Goal: Transaction & Acquisition: Register for event/course

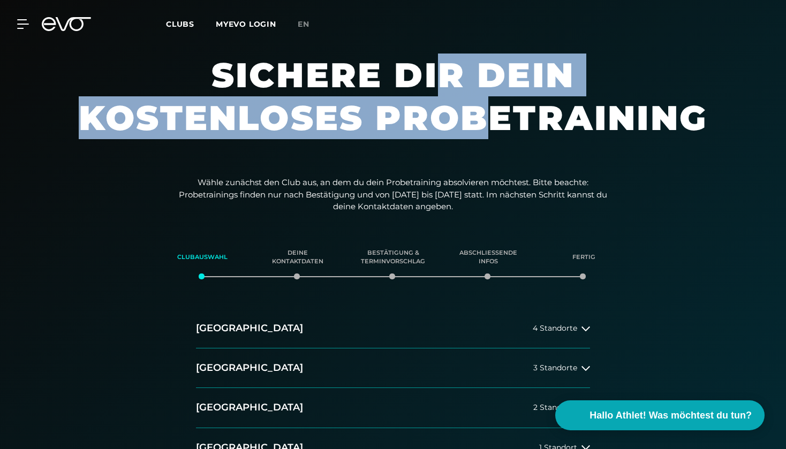
drag, startPoint x: 443, startPoint y: 80, endPoint x: 481, endPoint y: 116, distance: 52.6
click at [481, 116] on h1 "Sichere dir dein kostenloses Probetraining" at bounding box center [393, 107] width 642 height 107
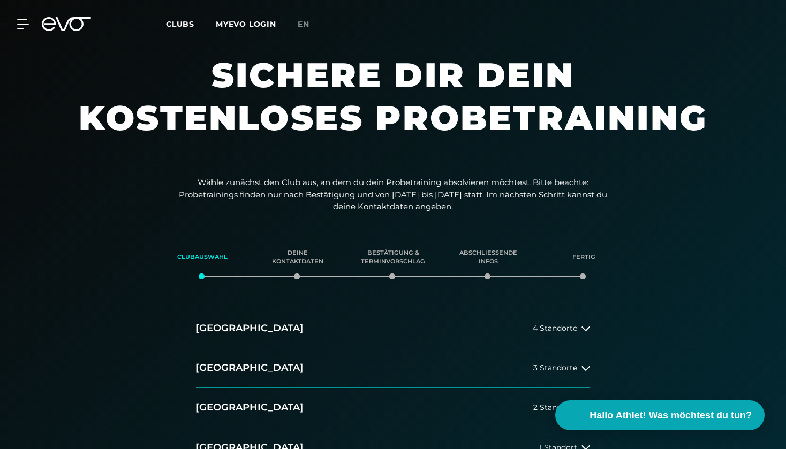
click at [500, 136] on h1 "Sichere dir dein kostenloses Probetraining" at bounding box center [393, 107] width 642 height 107
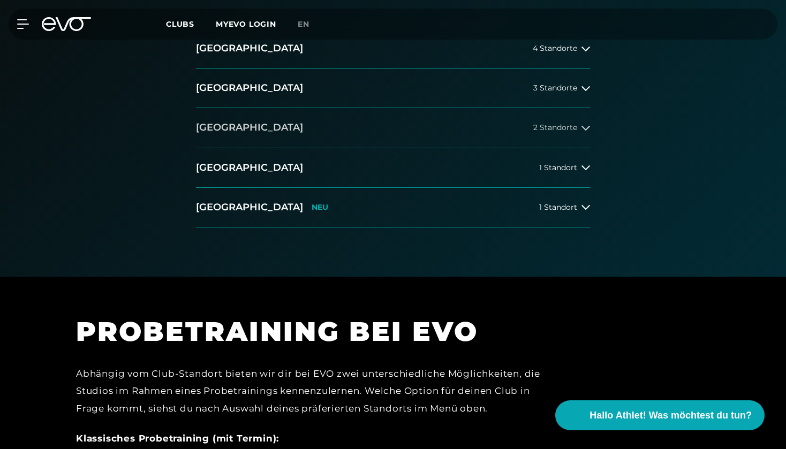
scroll to position [108, 0]
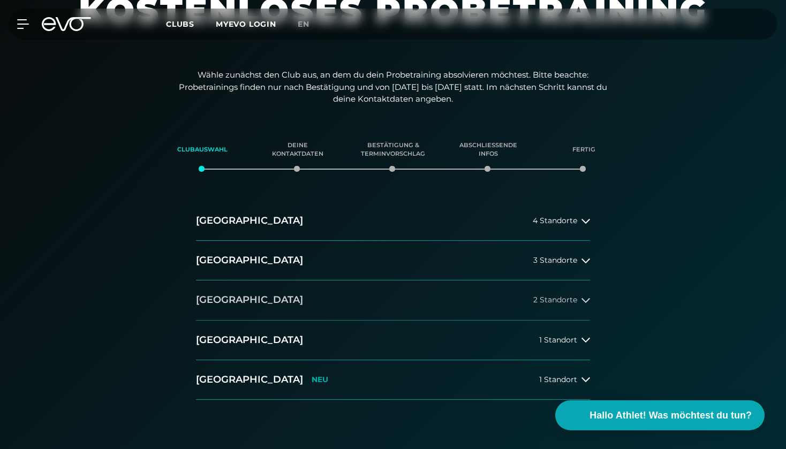
click at [508, 292] on button "Düsseldorf 2 Standorte" at bounding box center [393, 300] width 394 height 40
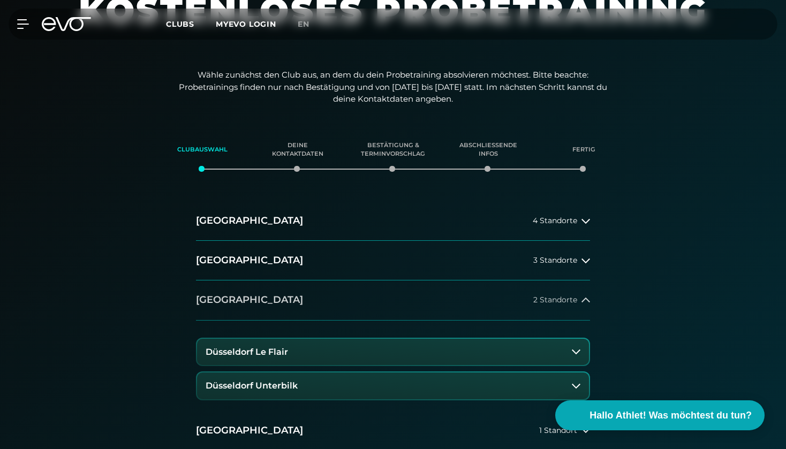
scroll to position [310, 0]
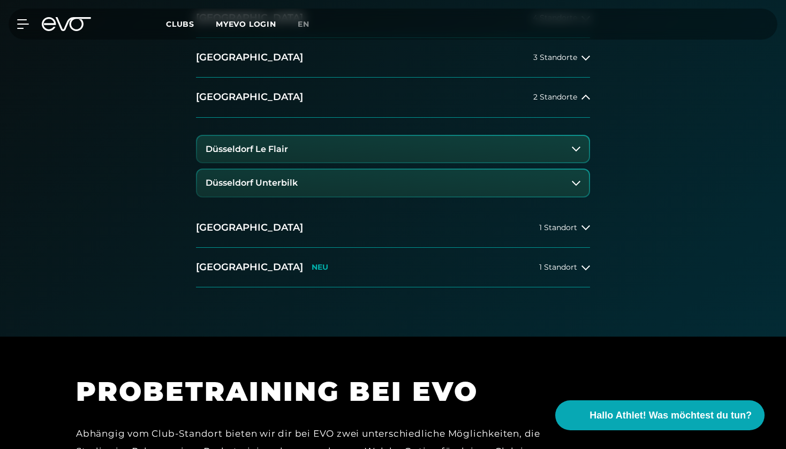
click at [409, 141] on button "Düsseldorf Le Flair" at bounding box center [393, 149] width 392 height 27
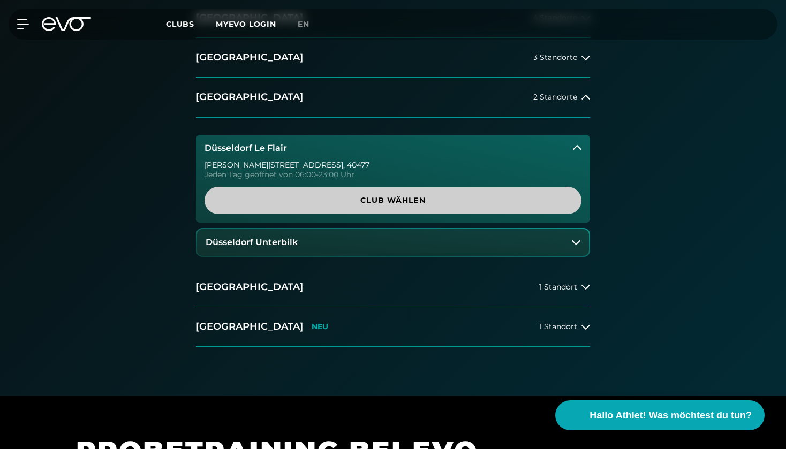
click at [437, 200] on span "Club wählen" at bounding box center [392, 200] width 325 height 11
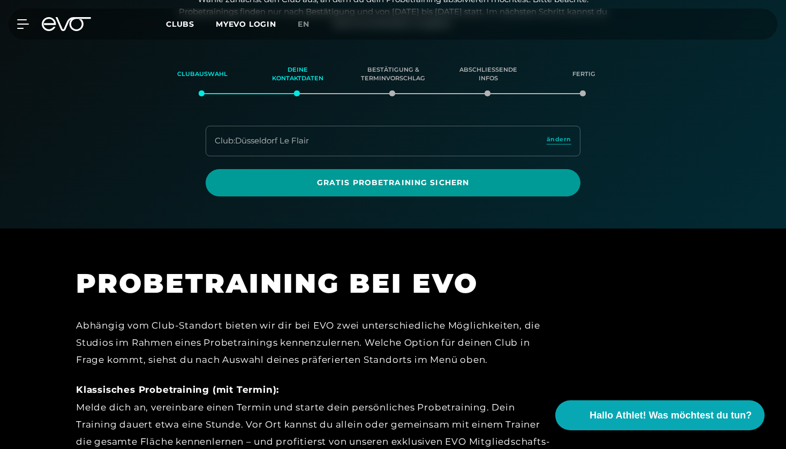
scroll to position [499, 0]
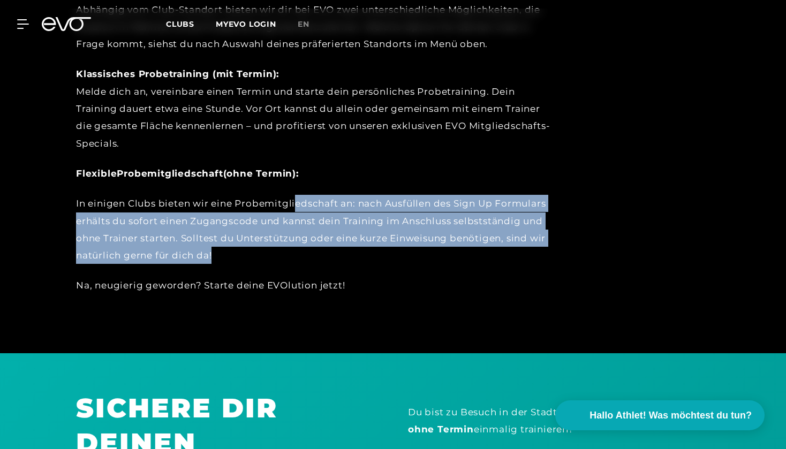
drag, startPoint x: 297, startPoint y: 196, endPoint x: 306, endPoint y: 249, distance: 53.9
click at [306, 249] on div "In einigen Clubs bieten wir eine Probemitgliedschaft an: nach Ausfüllen des Sig…" at bounding box center [317, 229] width 482 height 69
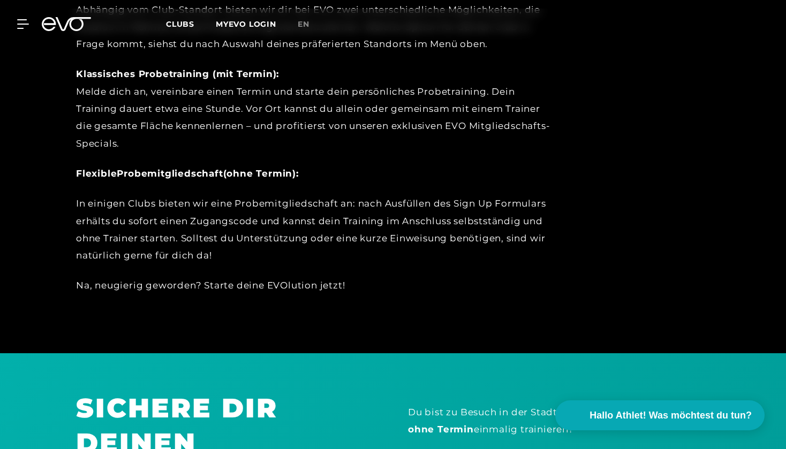
click at [325, 267] on div "Abhängig vom Club-Standort bieten wir dir bei EVO zwei unterschiedliche Möglich…" at bounding box center [317, 147] width 482 height 293
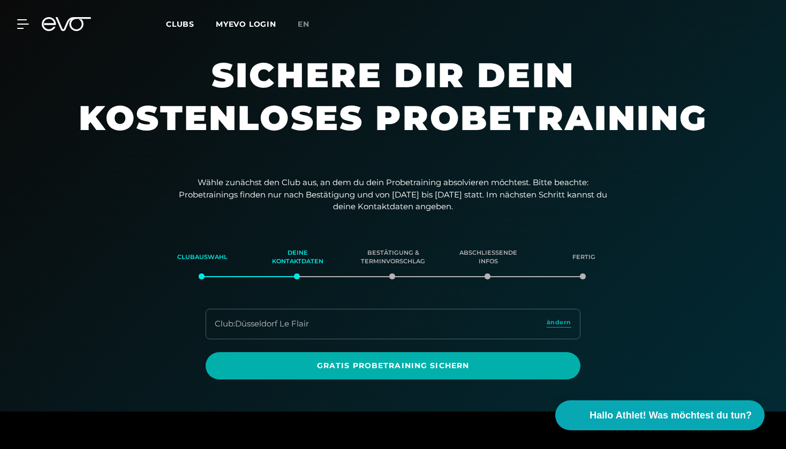
scroll to position [0, 0]
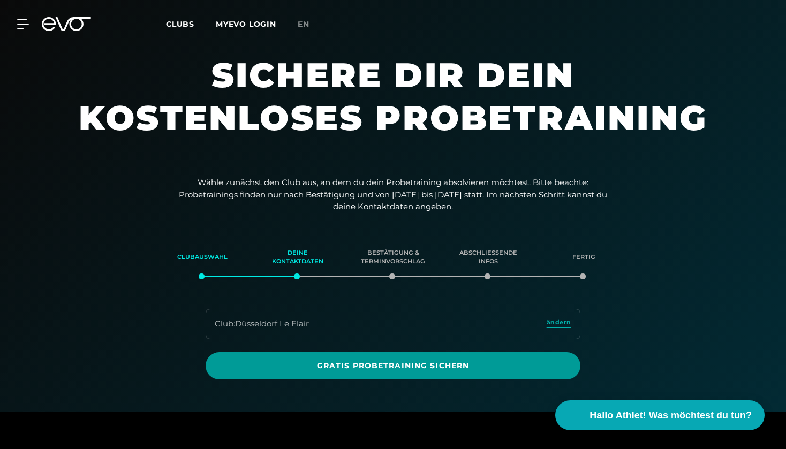
click at [399, 364] on span "Gratis Probetraining sichern" at bounding box center [392, 365] width 323 height 11
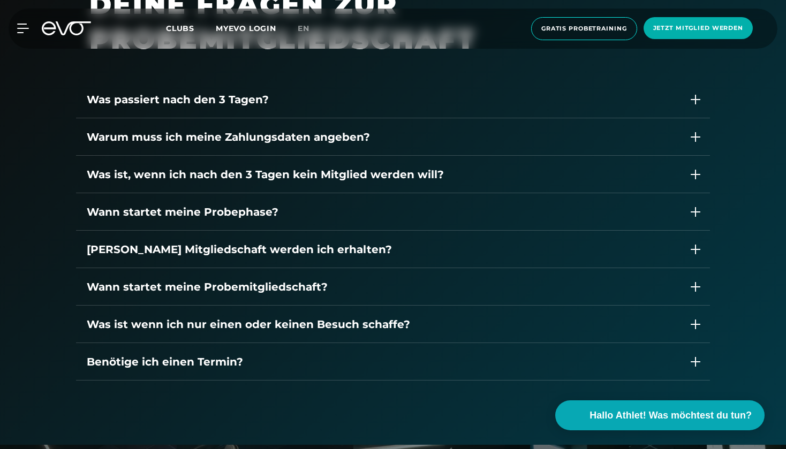
scroll to position [1524, 0]
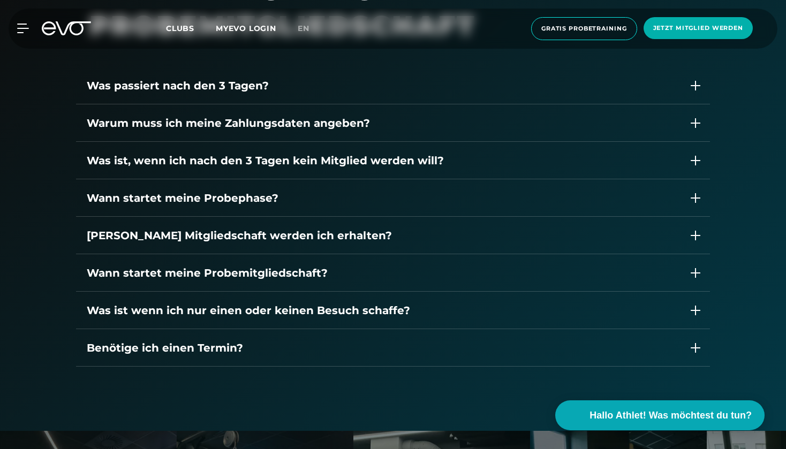
click at [356, 85] on div "Was passiert nach den 3 Tagen?" at bounding box center [382, 86] width 591 height 16
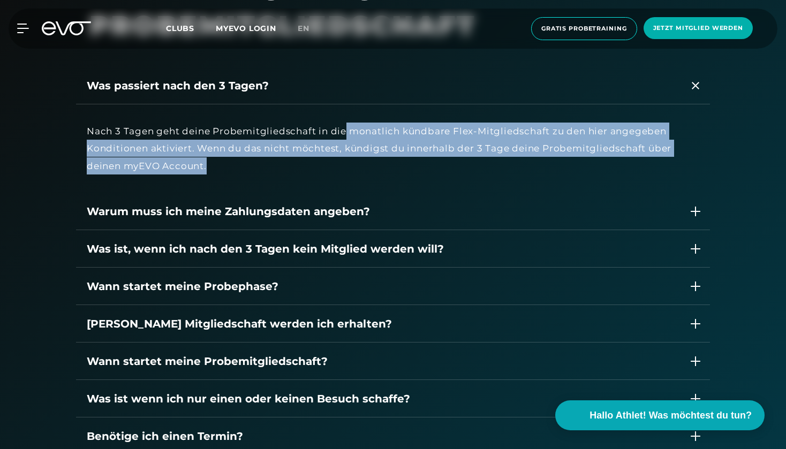
drag, startPoint x: 346, startPoint y: 127, endPoint x: 346, endPoint y: 165, distance: 38.0
click at [346, 165] on div "Nach 3 Tagen geht deine Probemitgliedschaft in die monatlich kündbare Flex-Mitg…" at bounding box center [393, 149] width 612 height 52
click at [347, 165] on div "Nach 3 Tagen geht deine Probemitgliedschaft in die monatlich kündbare Flex-Mitg…" at bounding box center [393, 149] width 612 height 52
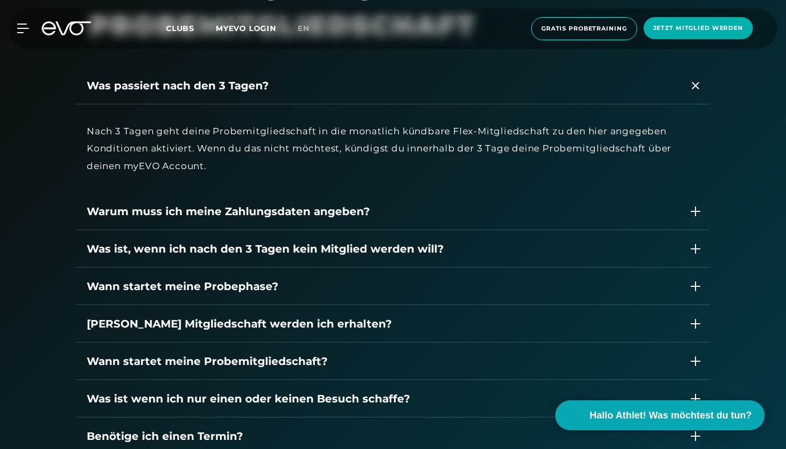
click at [318, 93] on div "Was passiert nach den 3 Tagen?" at bounding box center [393, 85] width 634 height 37
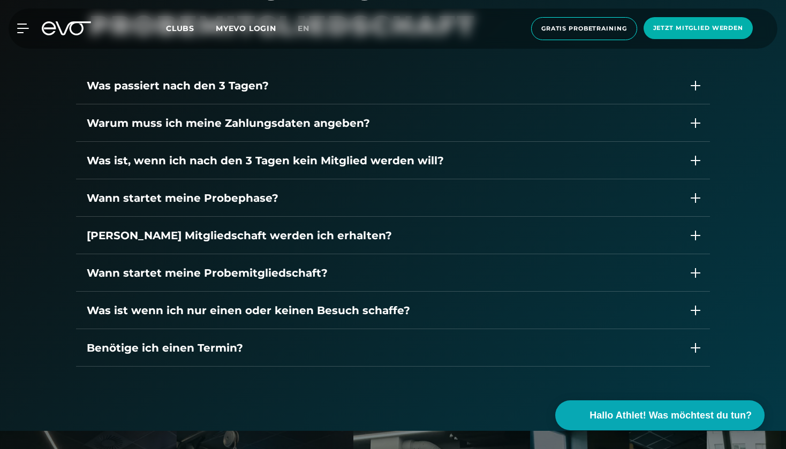
click at [338, 131] on div "Warum muss ich meine Zahlungsdaten angeben?" at bounding box center [393, 122] width 634 height 37
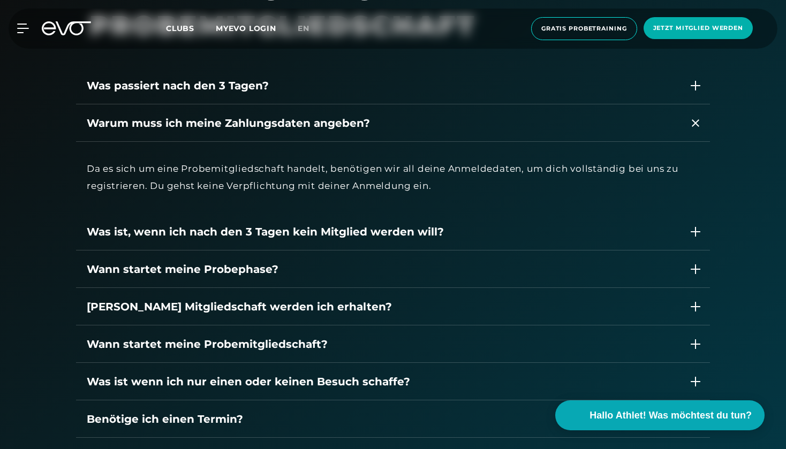
click at [338, 131] on div "Warum muss ich meine Zahlungsdaten angeben?" at bounding box center [393, 122] width 634 height 37
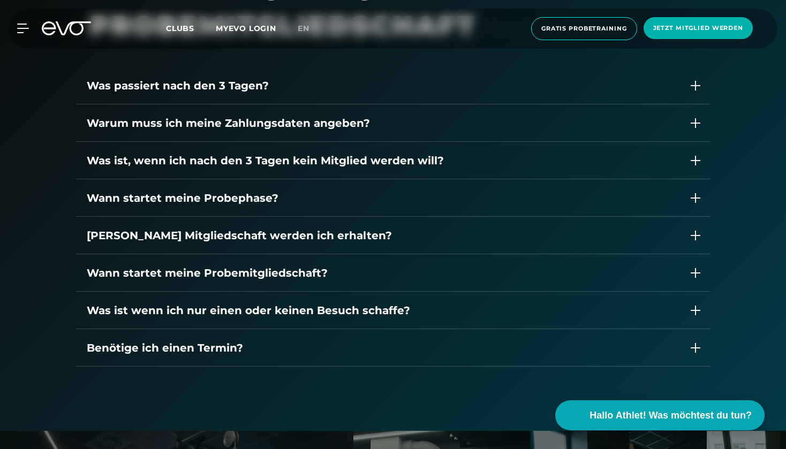
click at [352, 169] on div "Was ist, wenn ich nach den 3 Tagen kein Mitglied werden will?" at bounding box center [393, 160] width 634 height 37
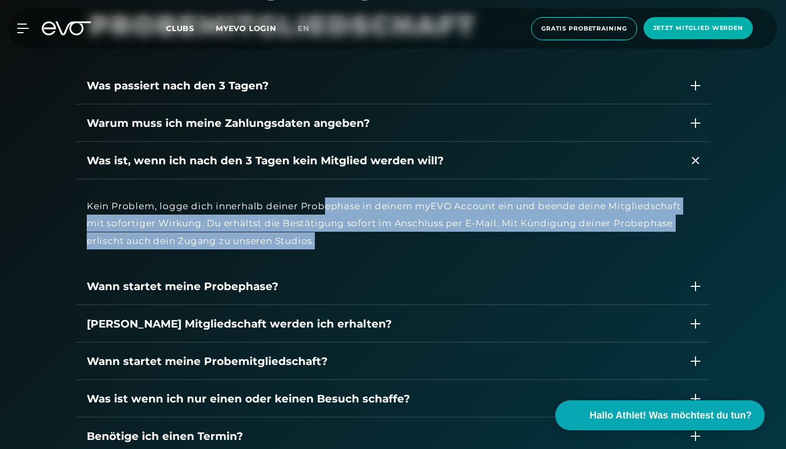
drag, startPoint x: 320, startPoint y: 203, endPoint x: 336, endPoint y: 233, distance: 34.0
click at [336, 233] on div "Kein Problem, logge dich innerhalb deiner Probephase in deinem myEVO Account ei…" at bounding box center [393, 224] width 612 height 52
click at [352, 245] on div "Kein Problem, logge dich innerhalb deiner Probephase in deinem myEVO Account ei…" at bounding box center [393, 224] width 612 height 52
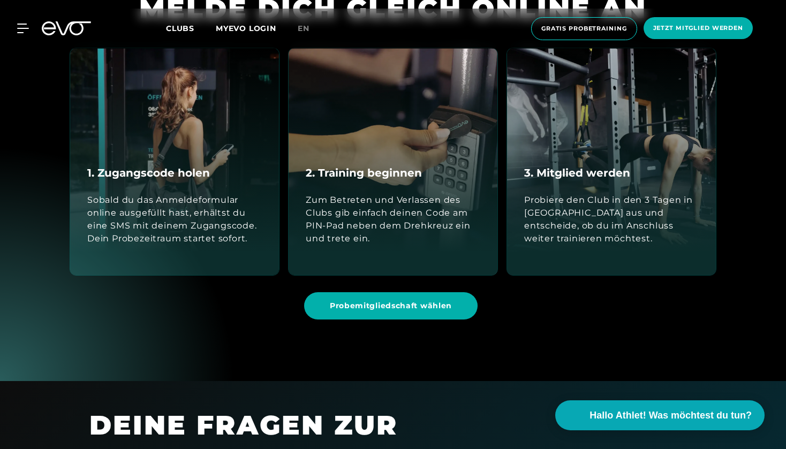
scroll to position [1091, 1]
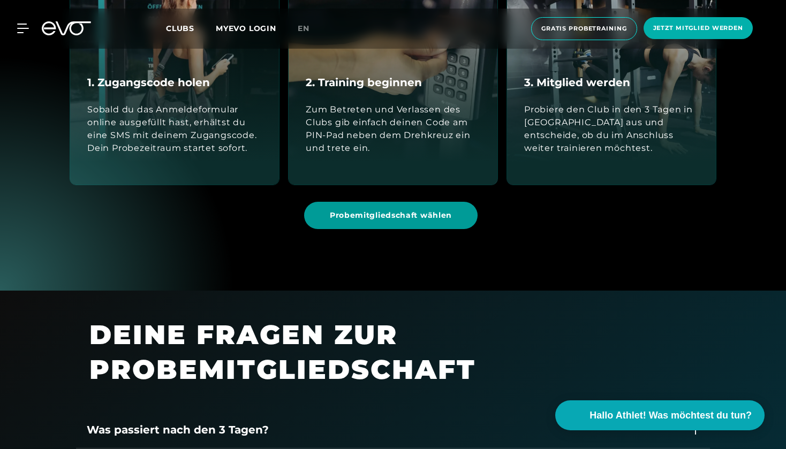
click at [398, 223] on span "Probemitgliedschaft wählen" at bounding box center [390, 215] width 173 height 27
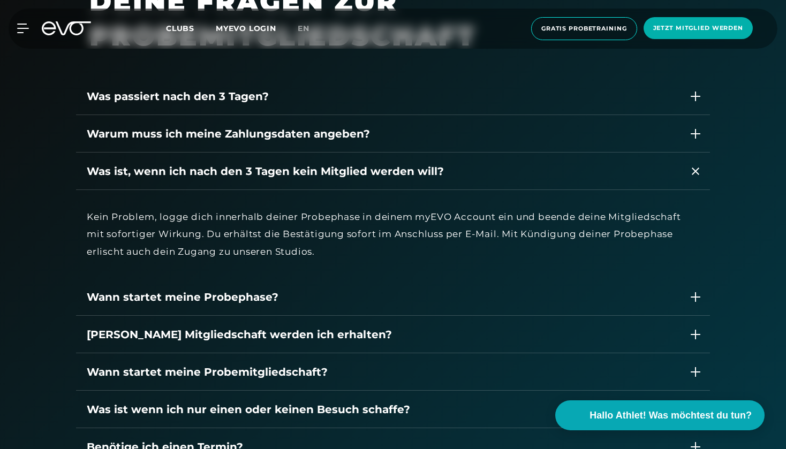
scroll to position [1539, 0]
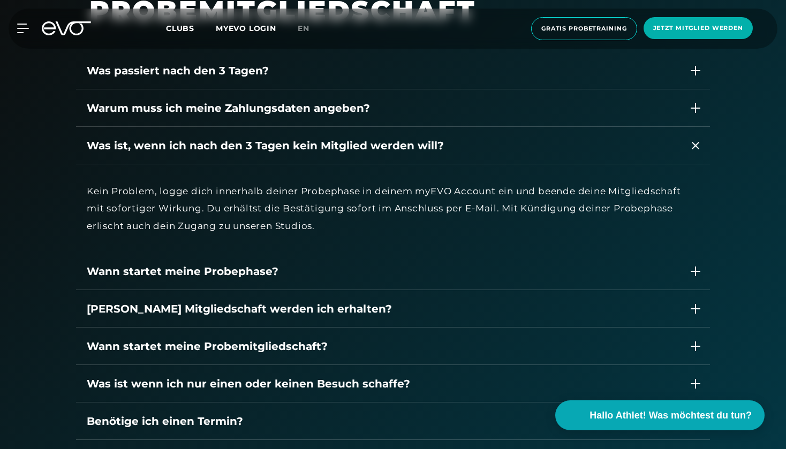
click at [422, 149] on div "Was ist, wenn ich nach den 3 Tagen kein Mitglied werden will?" at bounding box center [382, 146] width 591 height 16
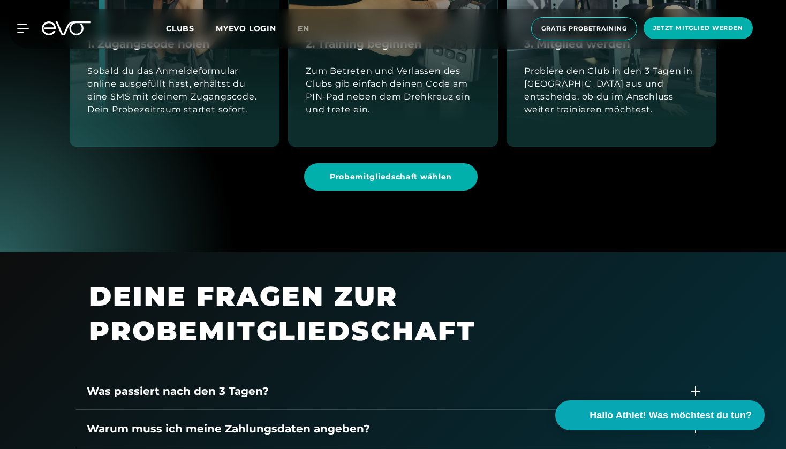
scroll to position [1216, 0]
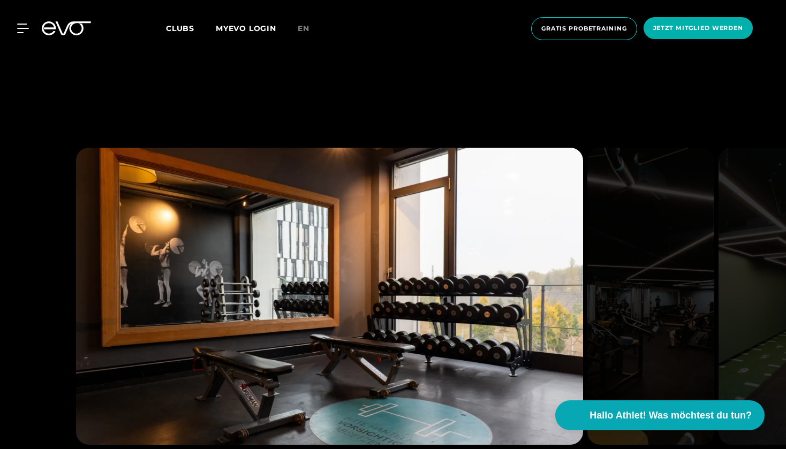
scroll to position [2037, 0]
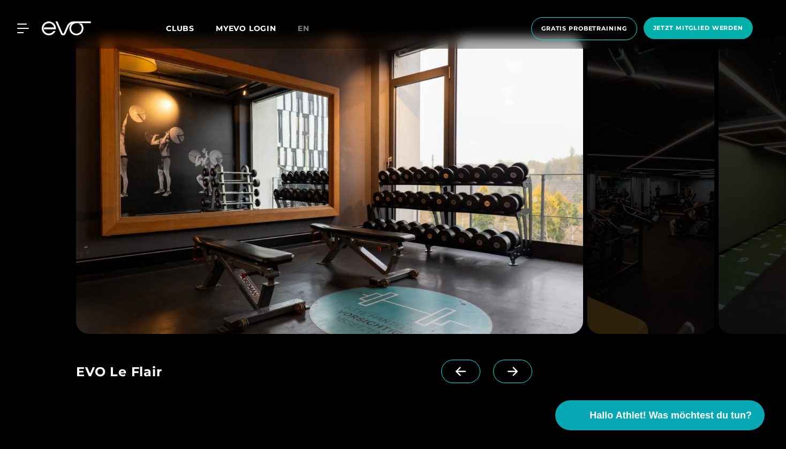
click at [505, 373] on icon at bounding box center [512, 372] width 19 height 10
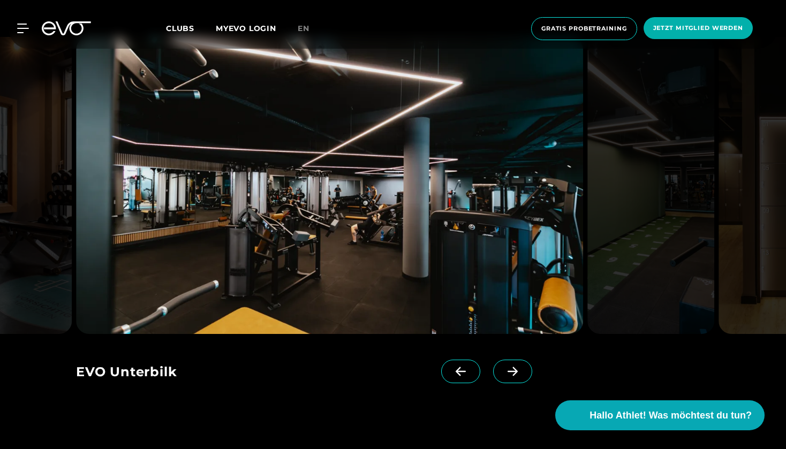
click at [505, 373] on icon at bounding box center [512, 372] width 19 height 10
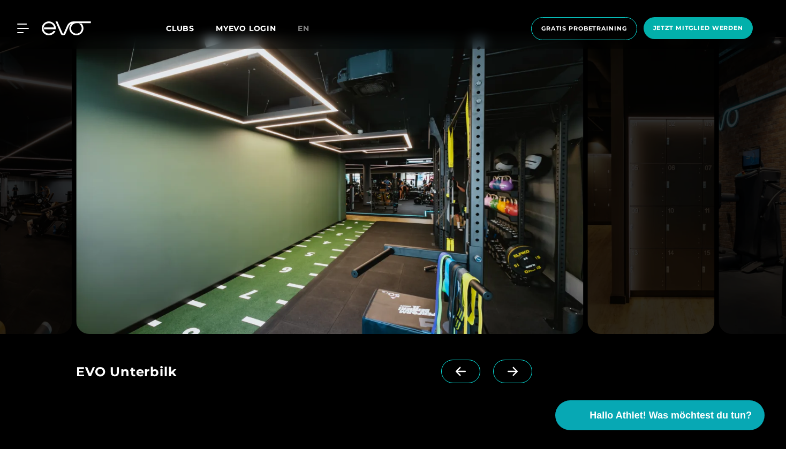
click at [505, 373] on icon at bounding box center [512, 372] width 19 height 10
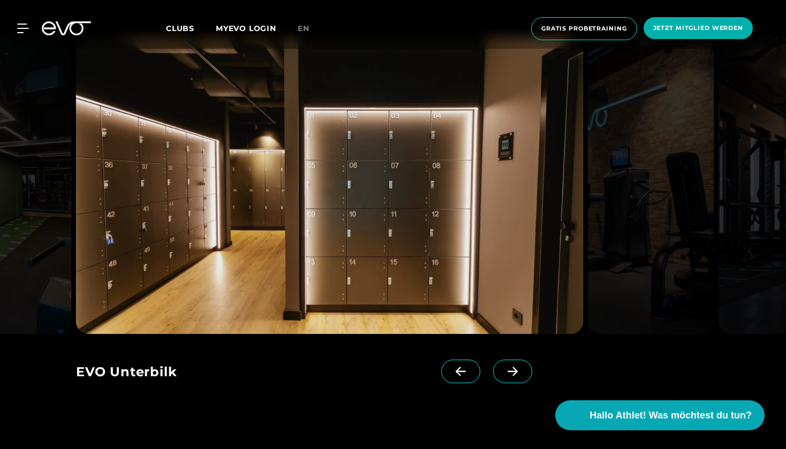
click at [505, 373] on icon at bounding box center [512, 372] width 19 height 10
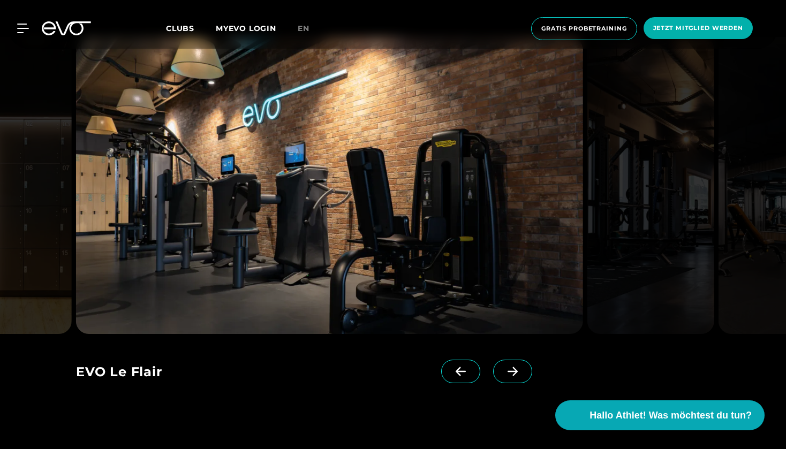
click at [505, 373] on icon at bounding box center [512, 372] width 19 height 10
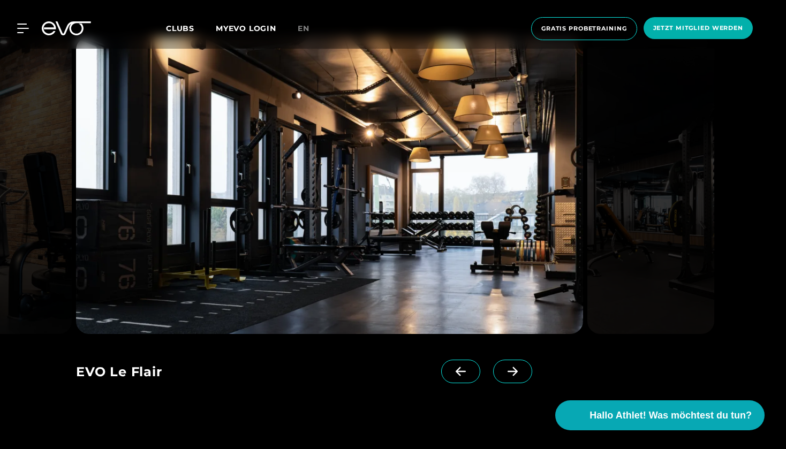
click at [505, 373] on icon at bounding box center [512, 372] width 19 height 10
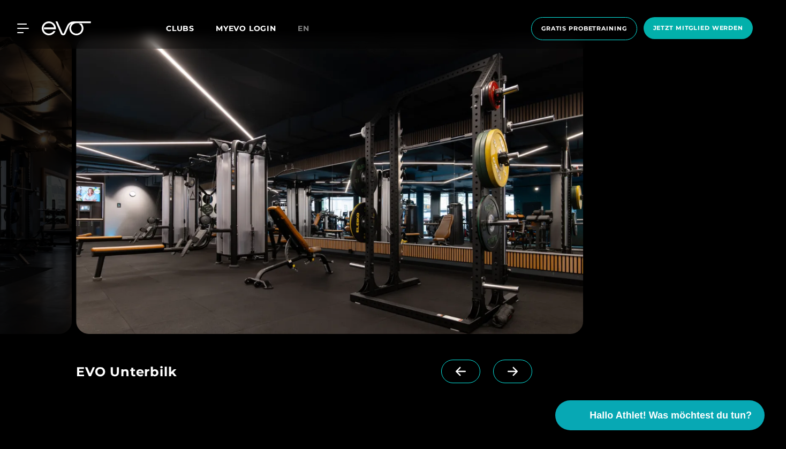
click at [505, 373] on icon at bounding box center [512, 372] width 19 height 10
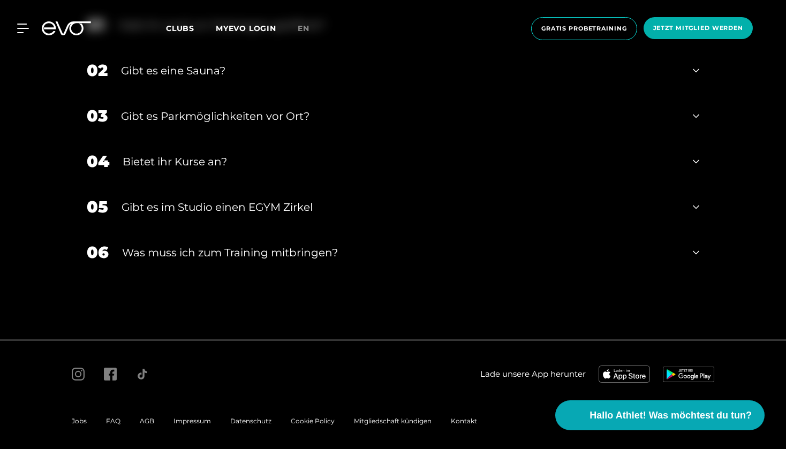
scroll to position [3089, 0]
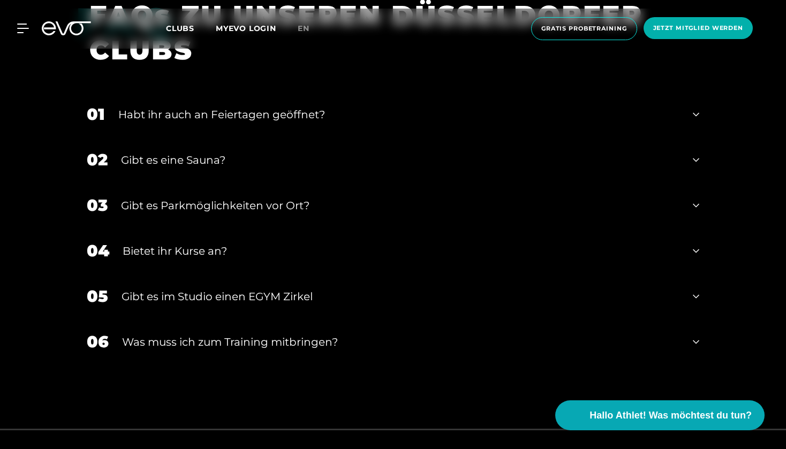
click at [256, 168] on div "02 Gibt es eine Sauna?" at bounding box center [393, 159] width 634 height 45
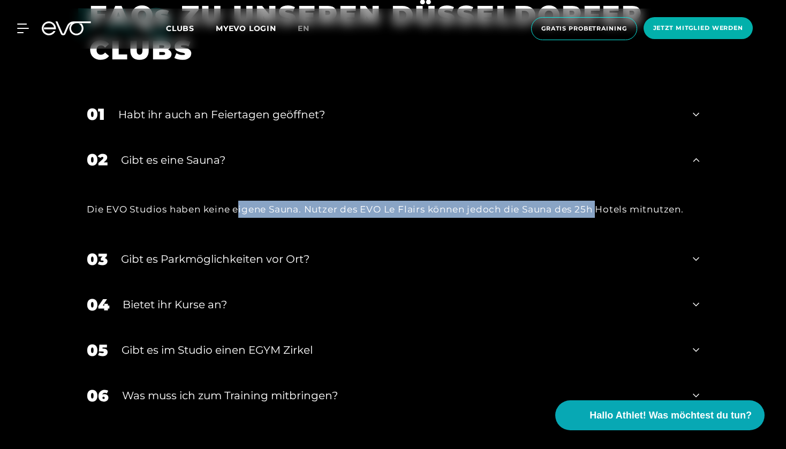
drag, startPoint x: 240, startPoint y: 207, endPoint x: 601, endPoint y: 204, distance: 360.8
click at [601, 204] on div "Die EVO Studios haben keine eigene Sauna. Nutzer des EVO Le Flairs können jedoc…" at bounding box center [393, 209] width 612 height 17
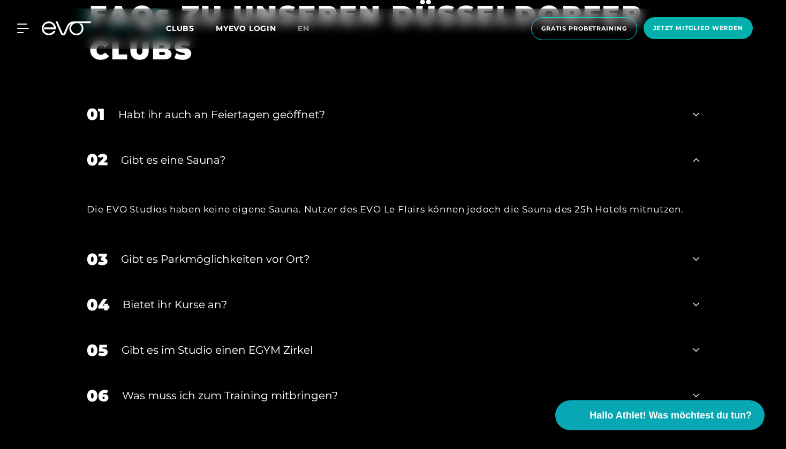
click at [616, 202] on div "Die EVO Studios haben keine eigene Sauna. Nutzer des EVO Le Flairs können jedoc…" at bounding box center [393, 209] width 612 height 17
drag, startPoint x: 639, startPoint y: 209, endPoint x: 571, endPoint y: 207, distance: 68.0
click at [571, 207] on div "Die EVO Studios haben keine eigene Sauna. Nutzer des EVO Le Flairs können jedoc…" at bounding box center [393, 209] width 612 height 17
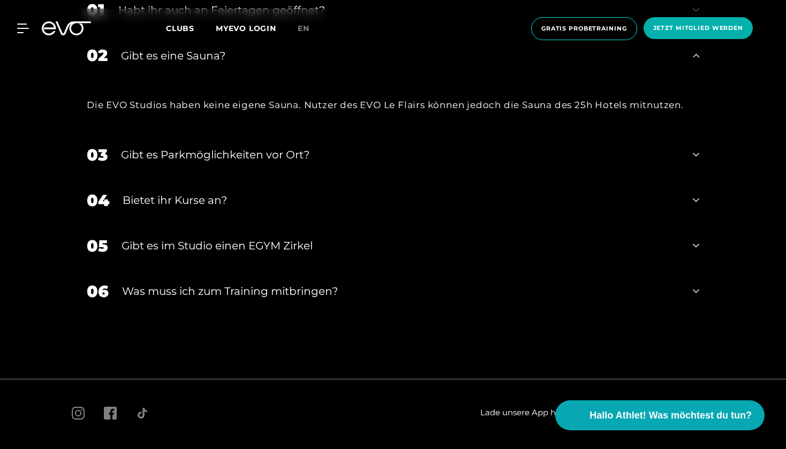
scroll to position [3197, 0]
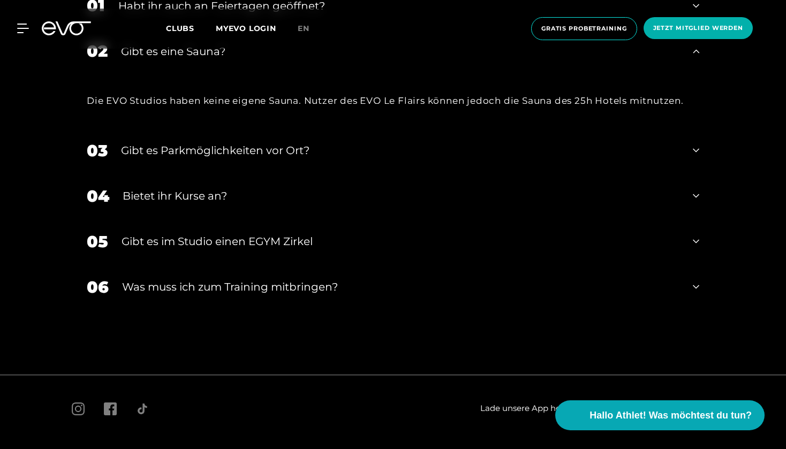
click at [583, 291] on div "Was muss ich zum Training mitbringen?" at bounding box center [400, 287] width 557 height 16
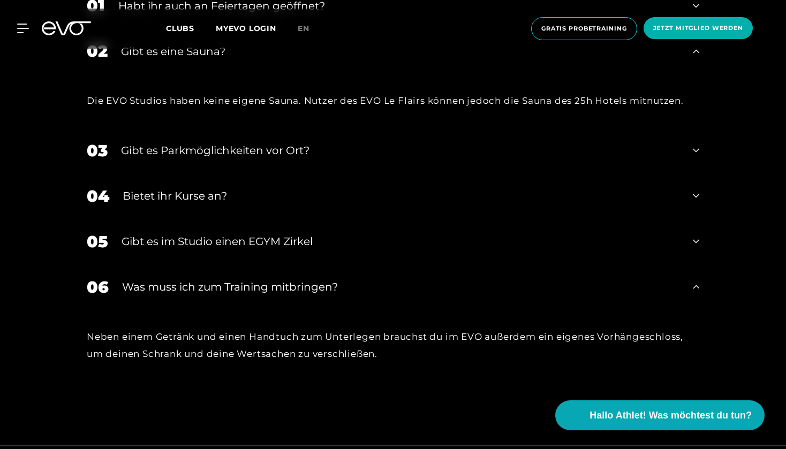
click at [565, 302] on div "06 Was muss ich zum Training mitbringen?" at bounding box center [393, 286] width 634 height 45
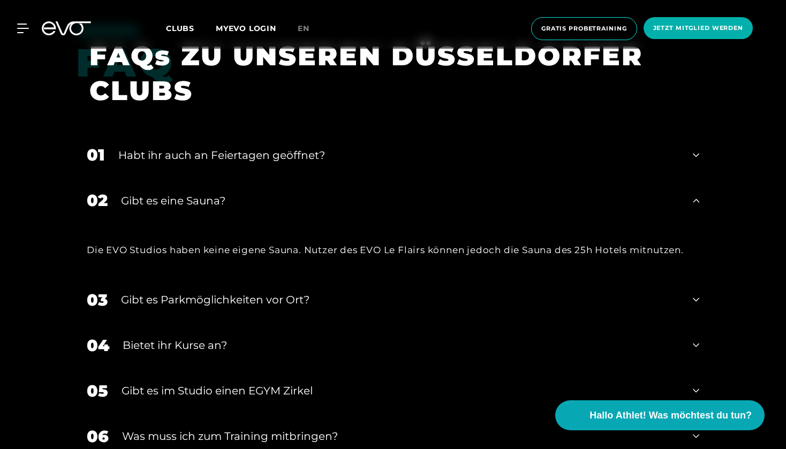
scroll to position [3022, 0]
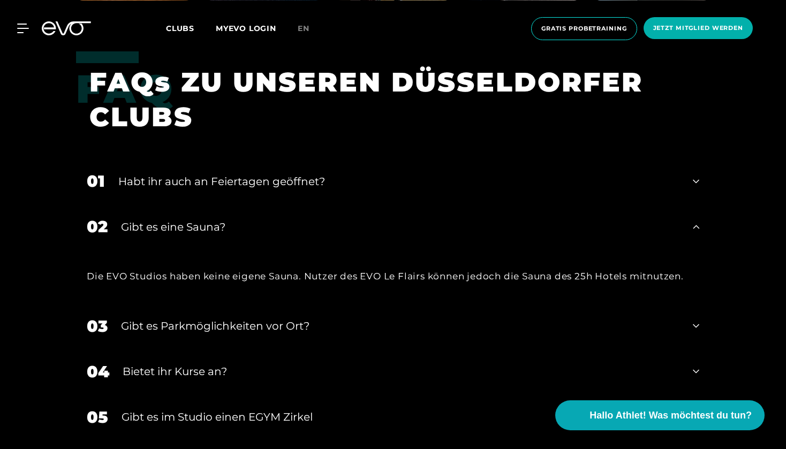
click at [535, 224] on div "Gibt es eine Sauna?" at bounding box center [400, 227] width 558 height 16
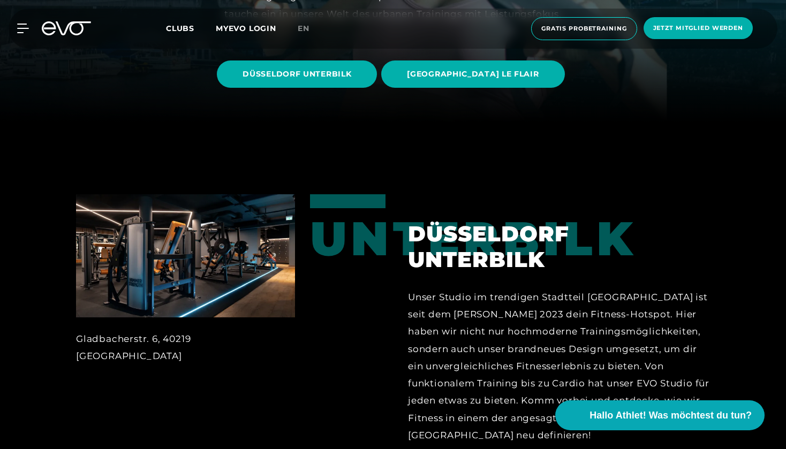
scroll to position [200, 0]
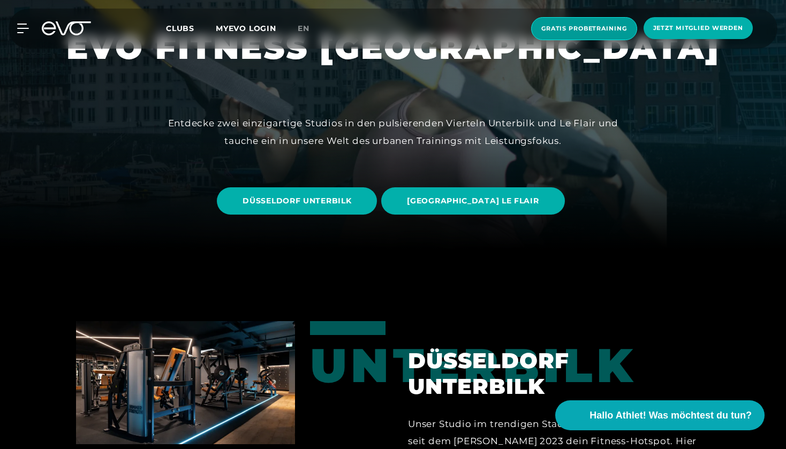
click at [564, 26] on span "Gratis Probetraining" at bounding box center [584, 28] width 86 height 9
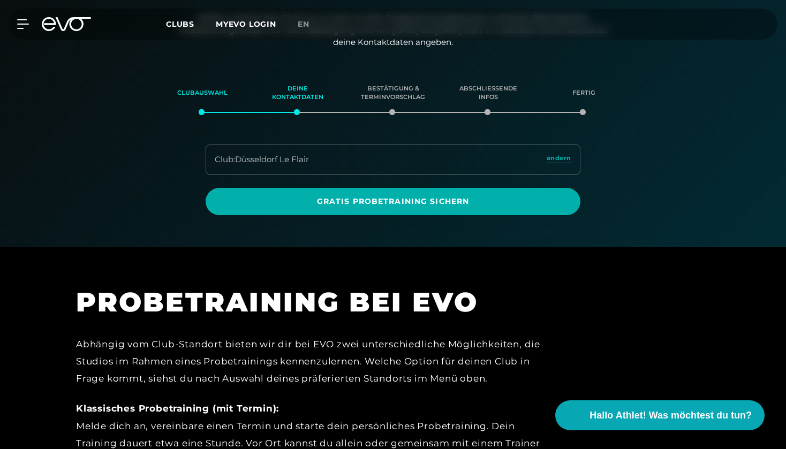
scroll to position [153, 0]
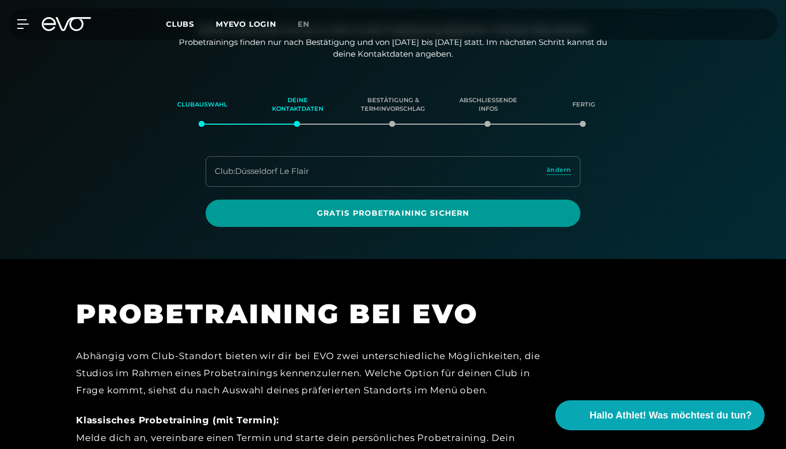
click at [408, 209] on span "Gratis Probetraining sichern" at bounding box center [392, 213] width 323 height 11
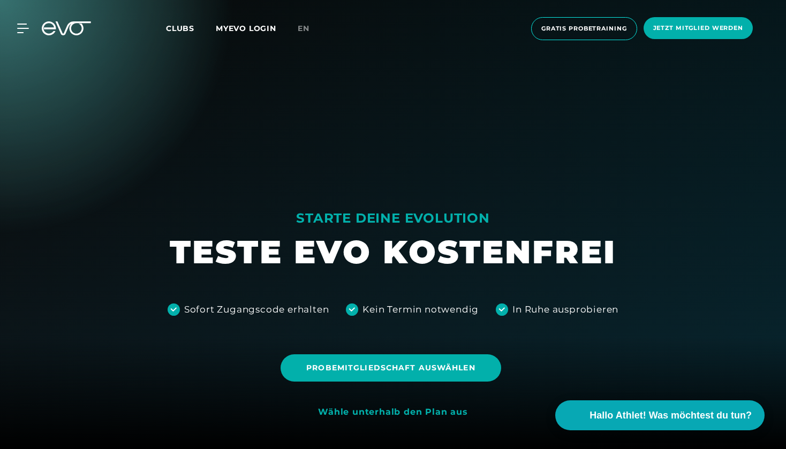
scroll to position [227, 0]
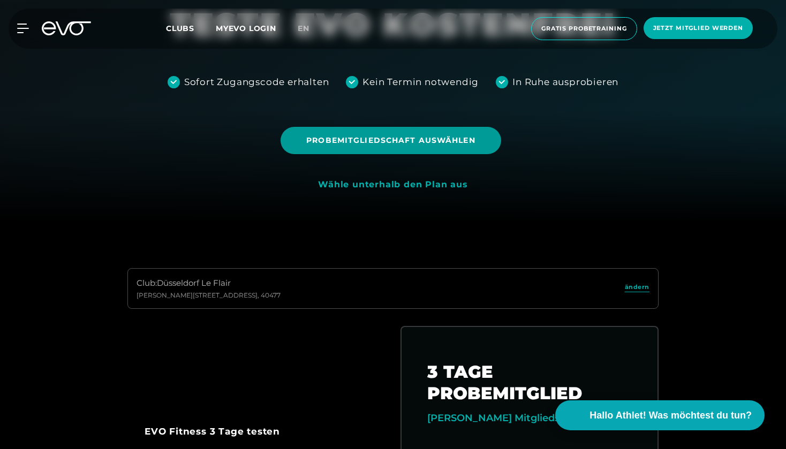
click at [393, 140] on span "Probemitgliedschaft auswählen" at bounding box center [390, 140] width 169 height 11
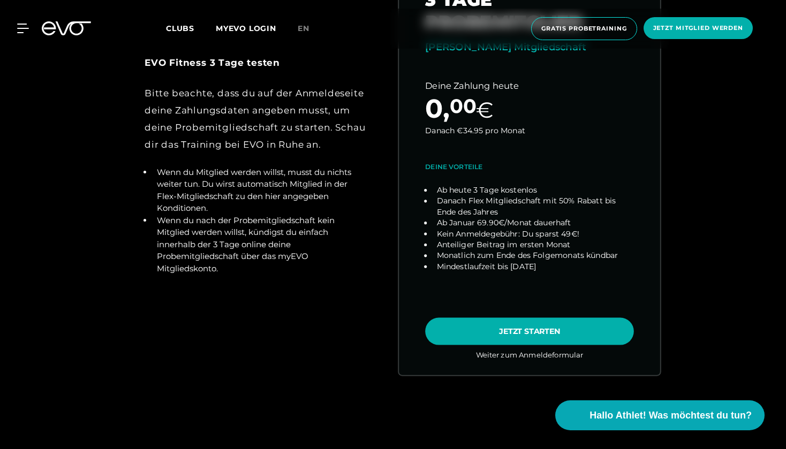
scroll to position [597, 0]
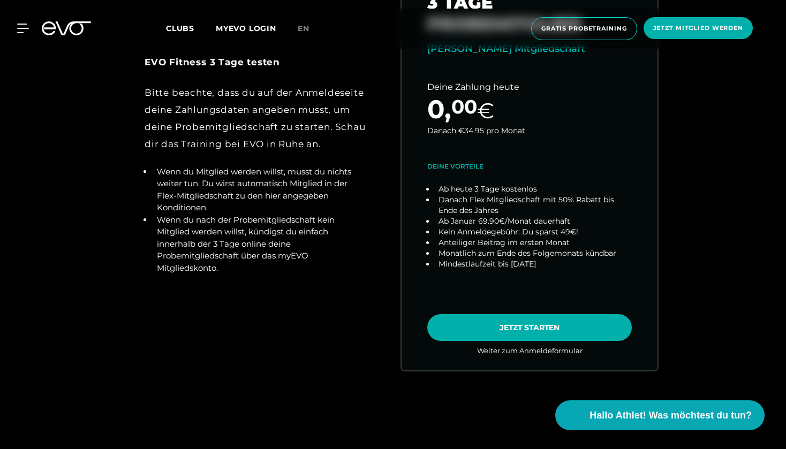
click at [702, 171] on div "Club : Düsseldorf Le Flair Marc-Chagall-Straße 2 , 40477 ändern EVO Fitness 3 T…" at bounding box center [393, 148] width 752 height 498
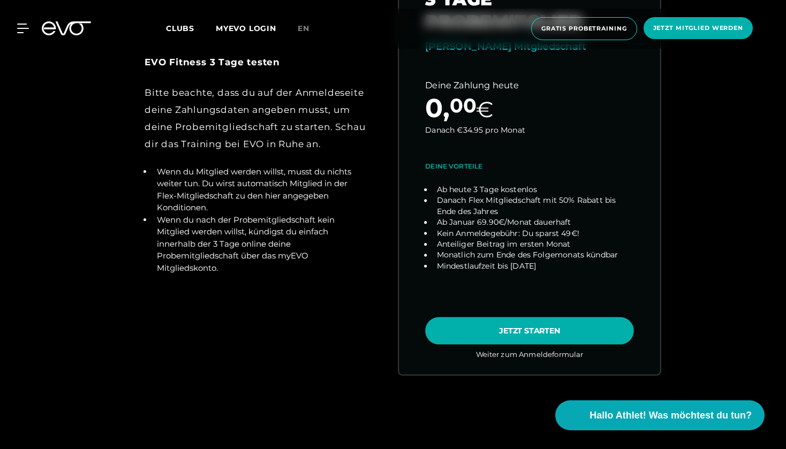
click at [500, 330] on link "choose plan" at bounding box center [529, 163] width 261 height 421
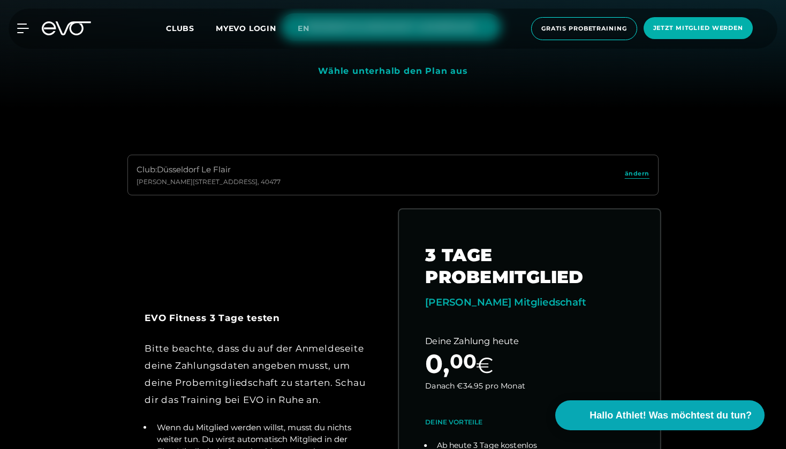
scroll to position [315, 0]
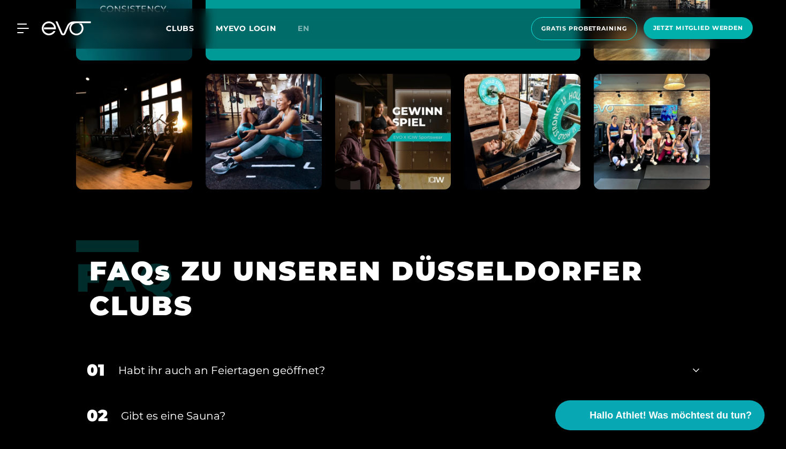
scroll to position [2962, 0]
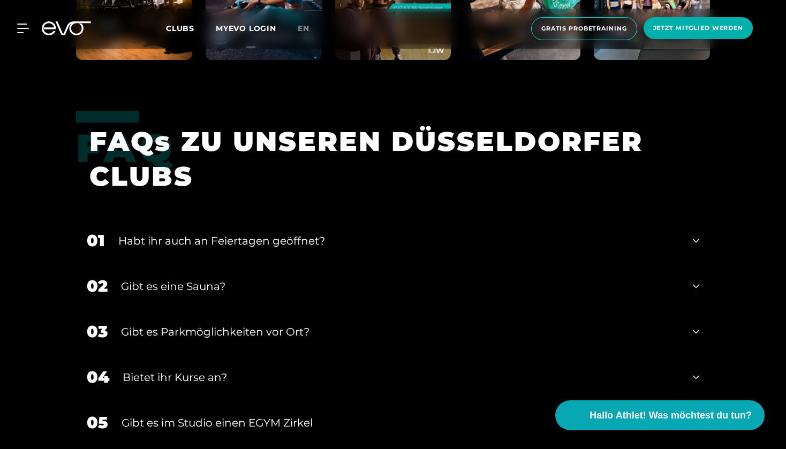
click at [177, 300] on div "02 Gibt es eine Sauna?" at bounding box center [393, 285] width 634 height 45
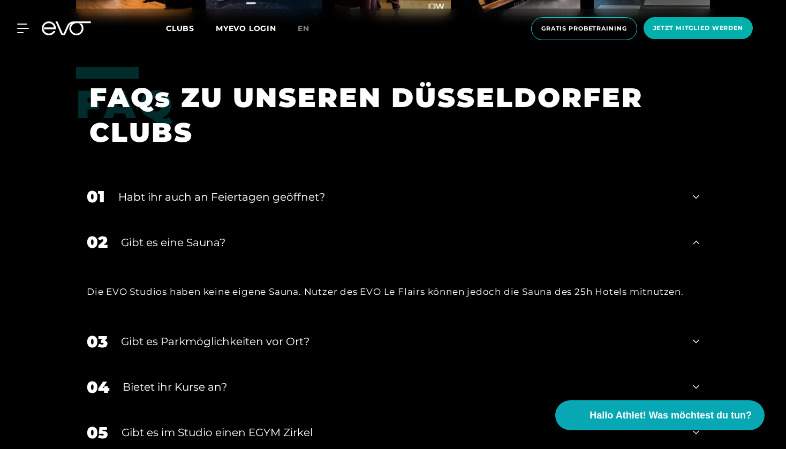
scroll to position [3011, 0]
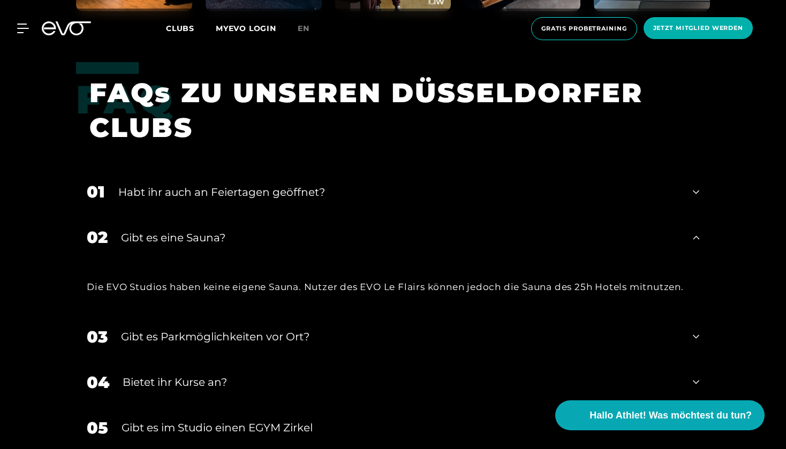
click at [333, 294] on div "Die EVO Studios haben keine eigene Sauna. Nutzer des EVO Le Flairs können jedoc…" at bounding box center [393, 287] width 634 height 54
click at [332, 283] on div "Die EVO Studios haben keine eigene Sauna. Nutzer des EVO Le Flairs können jedoc…" at bounding box center [393, 286] width 612 height 17
click at [332, 293] on div "Die EVO Studios haben keine eigene Sauna. Nutzer des EVO Le Flairs können jedoc…" at bounding box center [393, 286] width 612 height 17
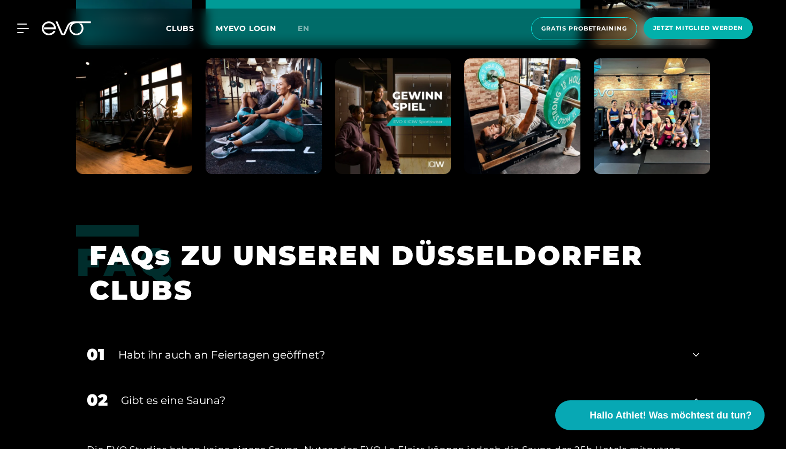
scroll to position [2848, 0]
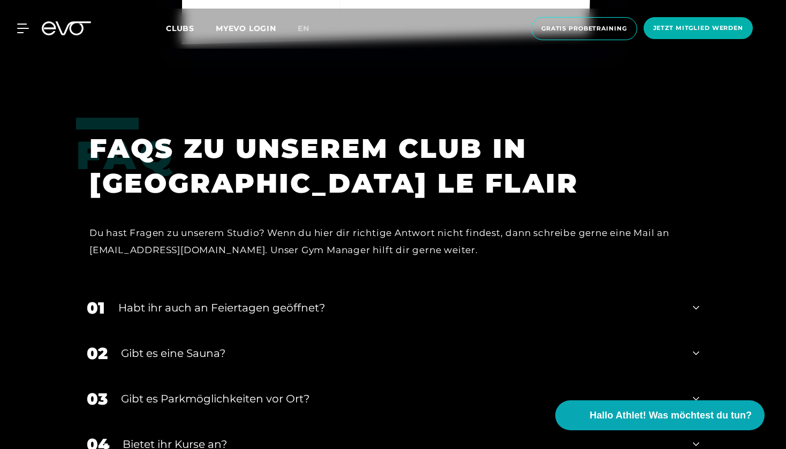
scroll to position [3365, 0]
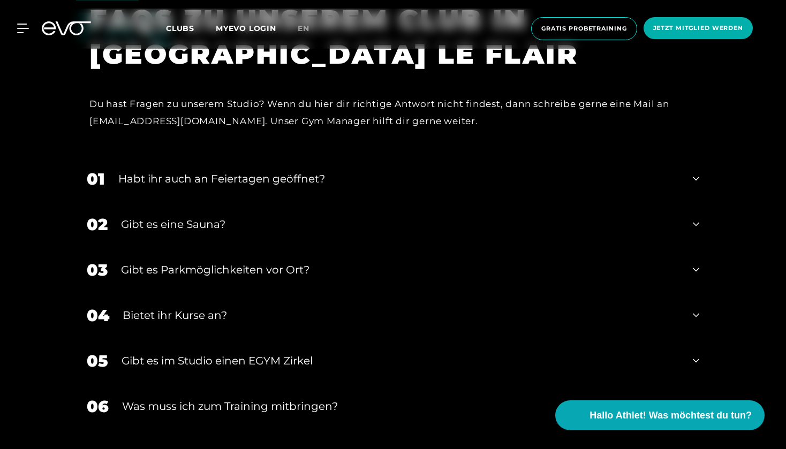
click at [206, 216] on div "Gibt es eine Sauna?" at bounding box center [400, 224] width 558 height 16
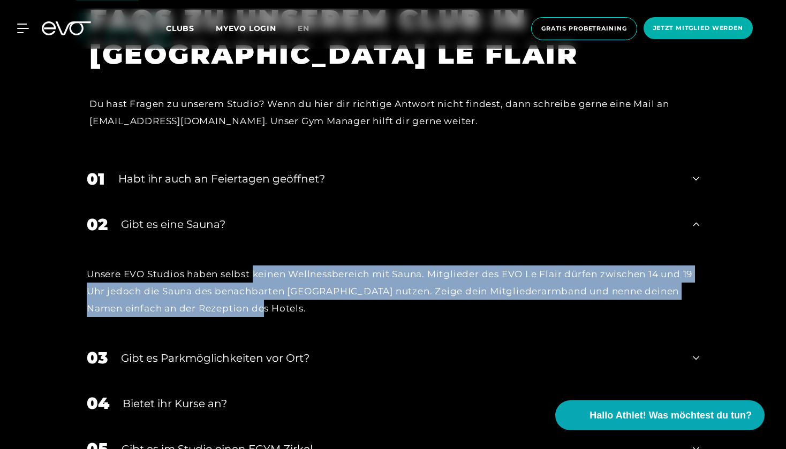
drag, startPoint x: 256, startPoint y: 269, endPoint x: 267, endPoint y: 307, distance: 39.0
click at [267, 307] on div "Unsere EVO Studios haben selbst keinen Wellnessbereich mit Sauna. Mitglieder de…" at bounding box center [393, 292] width 612 height 52
click at [261, 271] on div "Unsere EVO Studios haben selbst keinen Wellnessbereich mit Sauna. Mitglieder de…" at bounding box center [393, 292] width 612 height 52
drag, startPoint x: 261, startPoint y: 271, endPoint x: 263, endPoint y: 292, distance: 21.0
click at [263, 292] on div "Unsere EVO Studios haben selbst keinen Wellnessbereich mit Sauna. Mitglieder de…" at bounding box center [393, 292] width 612 height 52
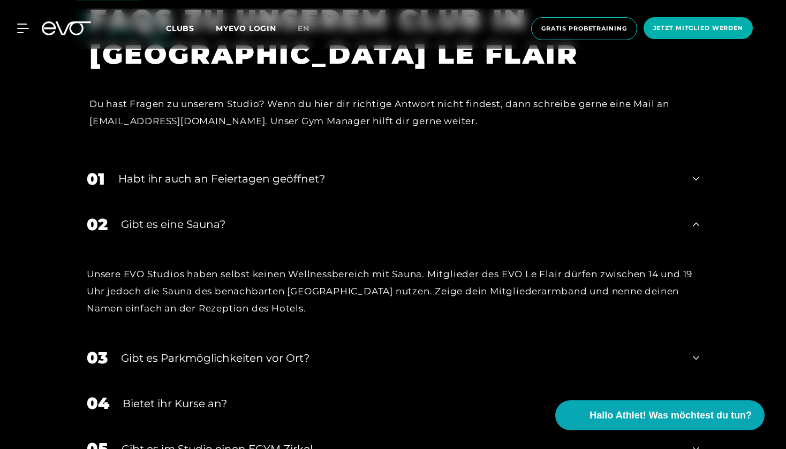
click at [266, 295] on div "Unsere EVO Studios haben selbst keinen Wellnessbereich mit Sauna. Mitglieder de…" at bounding box center [393, 292] width 612 height 52
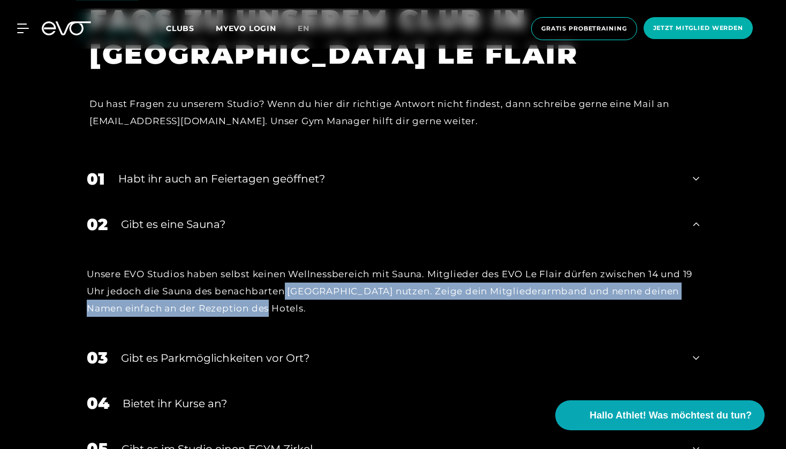
drag, startPoint x: 287, startPoint y: 285, endPoint x: 298, endPoint y: 293, distance: 13.7
click at [298, 293] on div "Unsere EVO Studios haben selbst keinen Wellnessbereich mit Sauna. Mitglieder de…" at bounding box center [393, 292] width 612 height 52
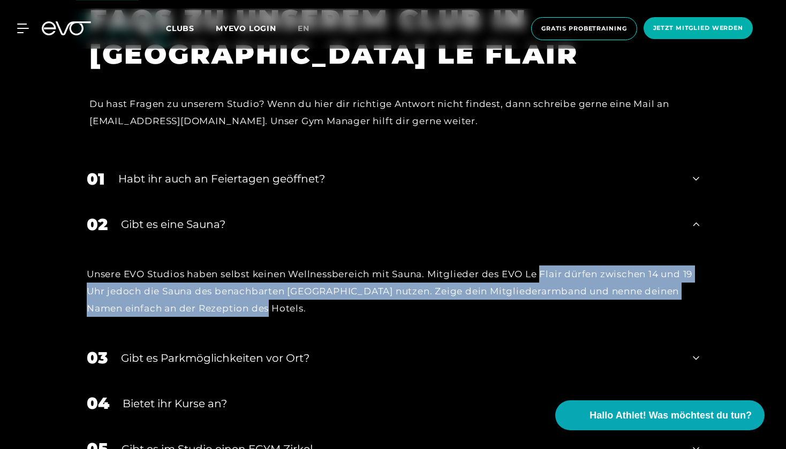
drag, startPoint x: 545, startPoint y: 275, endPoint x: 539, endPoint y: 305, distance: 30.7
click at [539, 305] on div "Unsere EVO Studios haben selbst keinen Wellnessbereich mit Sauna. Mitglieder de…" at bounding box center [393, 292] width 612 height 52
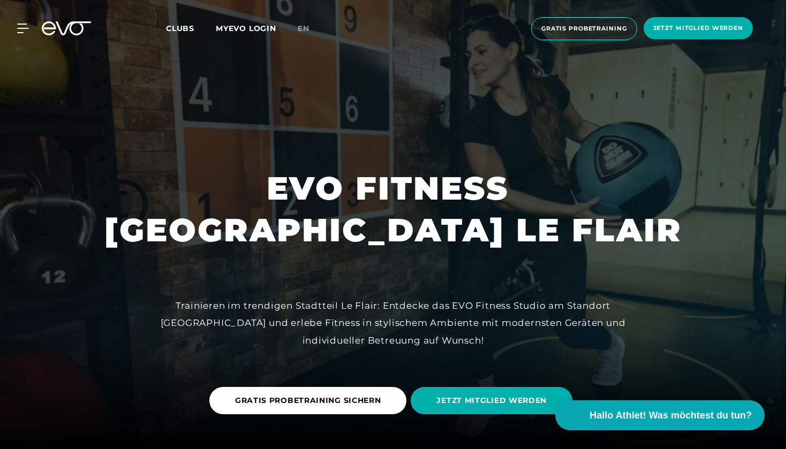
scroll to position [0, 0]
click at [594, 31] on span "Gratis Probetraining" at bounding box center [584, 28] width 86 height 9
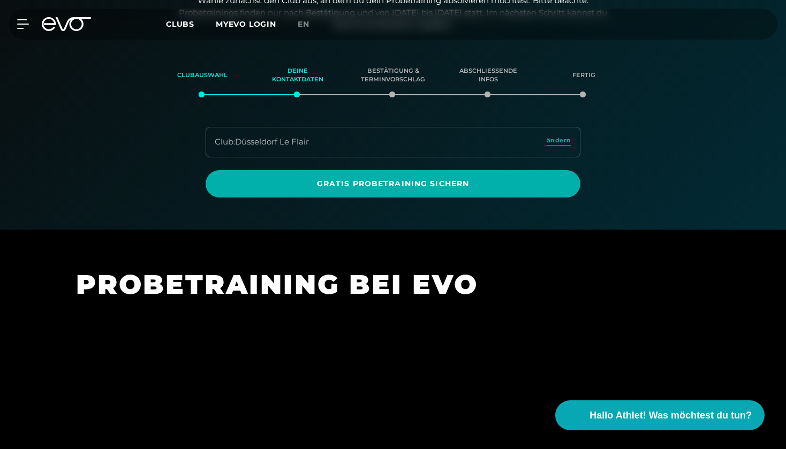
scroll to position [183, 0]
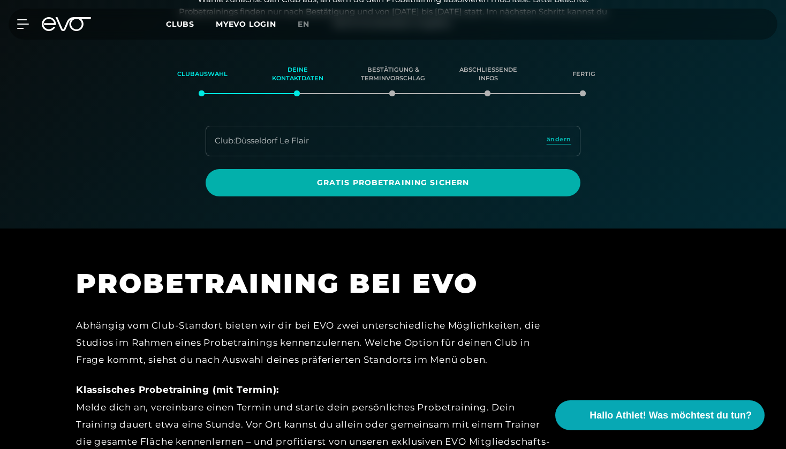
click at [397, 141] on div "Club : Düsseldorf Le Flair ändern" at bounding box center [393, 141] width 375 height 31
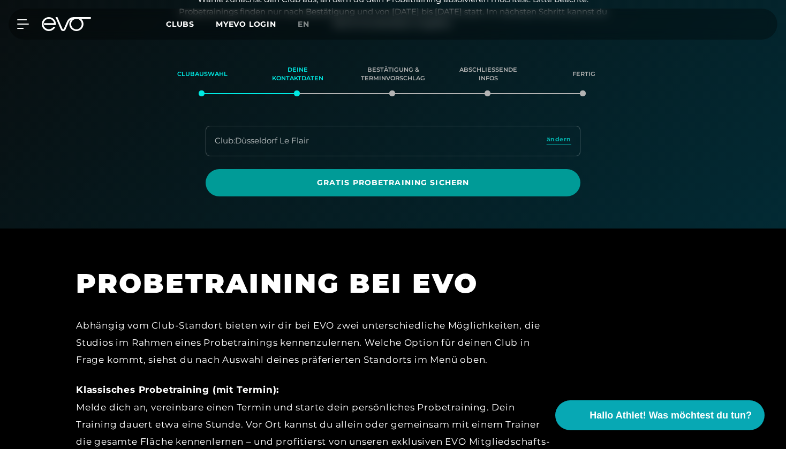
click at [382, 181] on span "Gratis Probetraining sichern" at bounding box center [392, 182] width 323 height 11
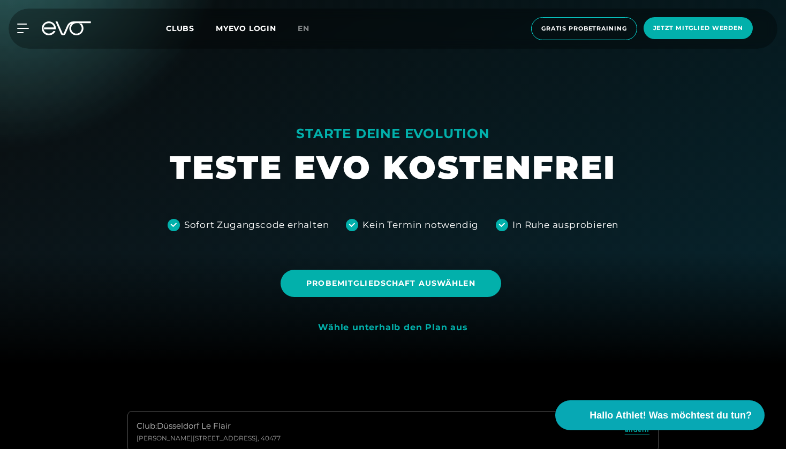
scroll to position [103, 0]
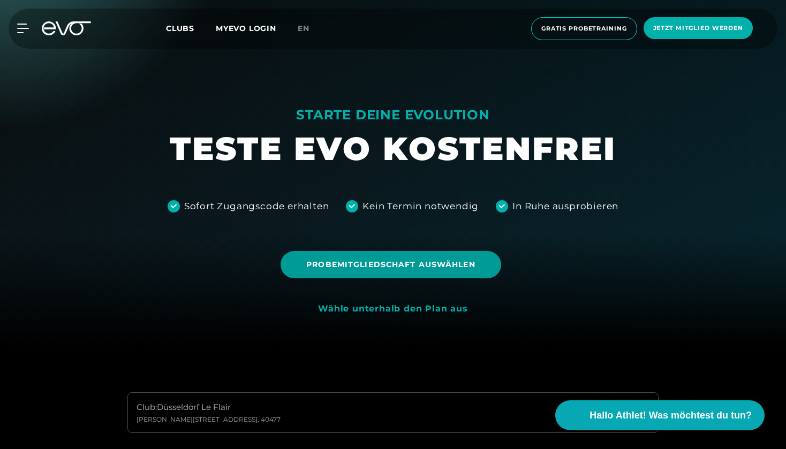
click at [355, 263] on span "Probemitgliedschaft auswählen" at bounding box center [390, 264] width 169 height 11
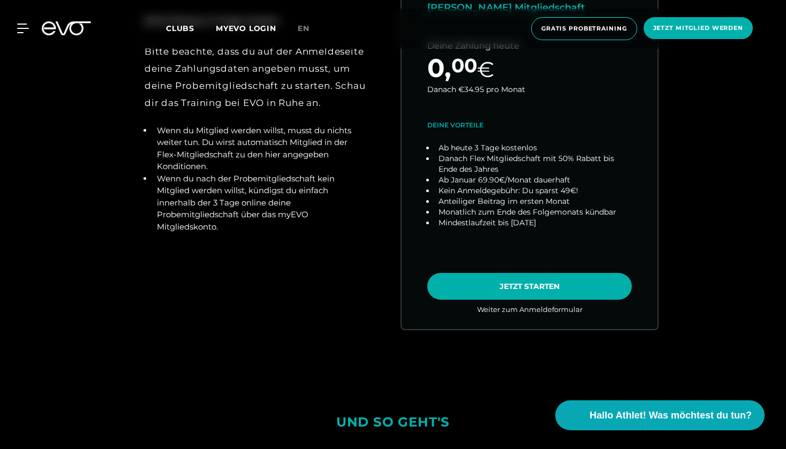
scroll to position [643, 0]
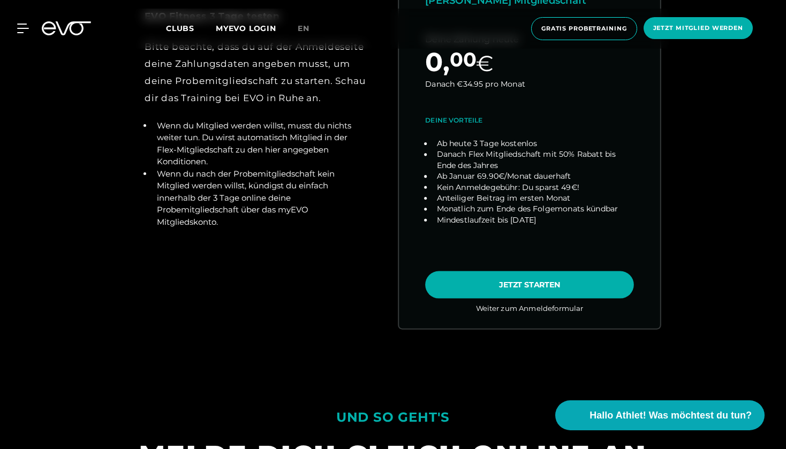
click at [475, 289] on link "choose plan" at bounding box center [529, 117] width 261 height 421
